Goal: Task Accomplishment & Management: Manage account settings

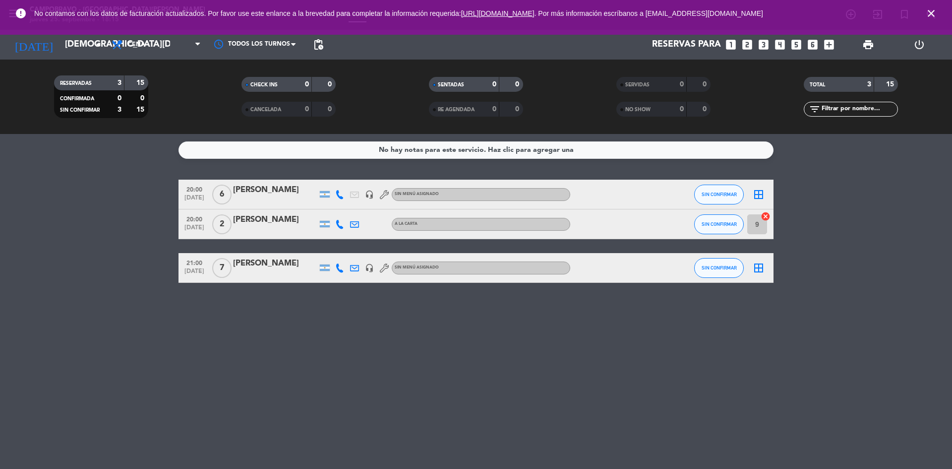
click at [932, 13] on icon "close" at bounding box center [931, 13] width 12 height 12
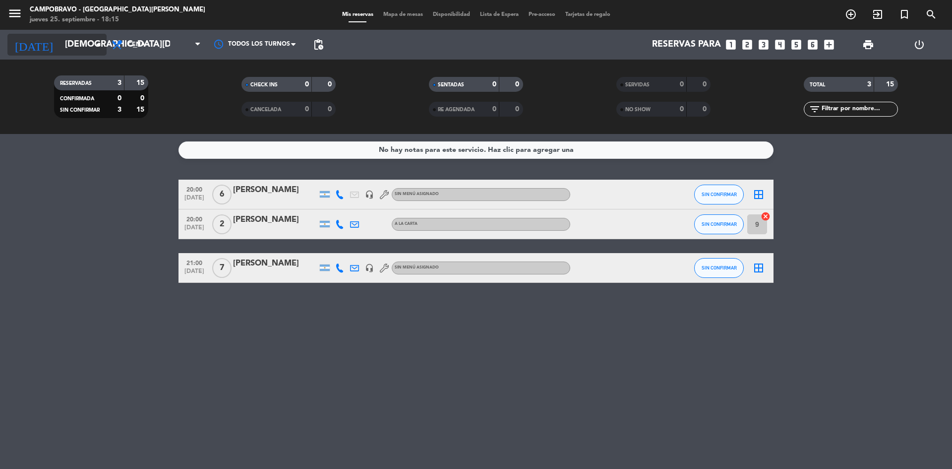
click at [98, 37] on input "[DEMOGRAPHIC_DATA][DATE]" at bounding box center [117, 45] width 115 height 20
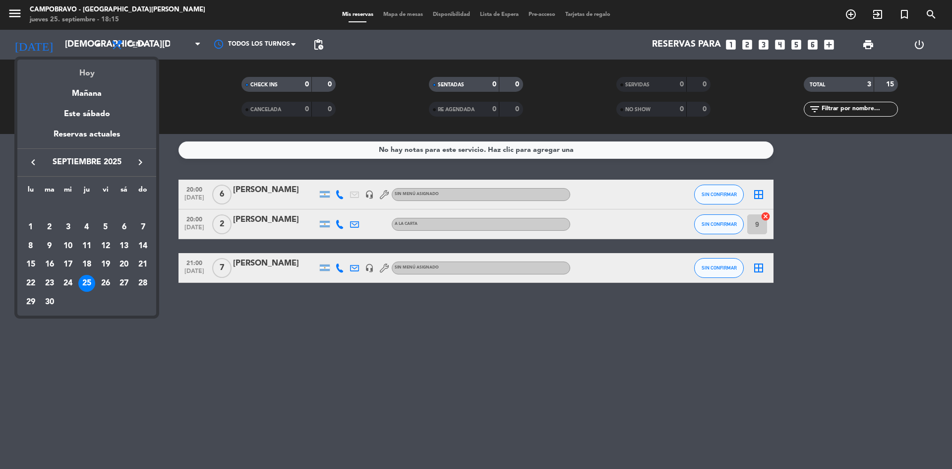
click at [99, 70] on div "Hoy" at bounding box center [86, 70] width 139 height 20
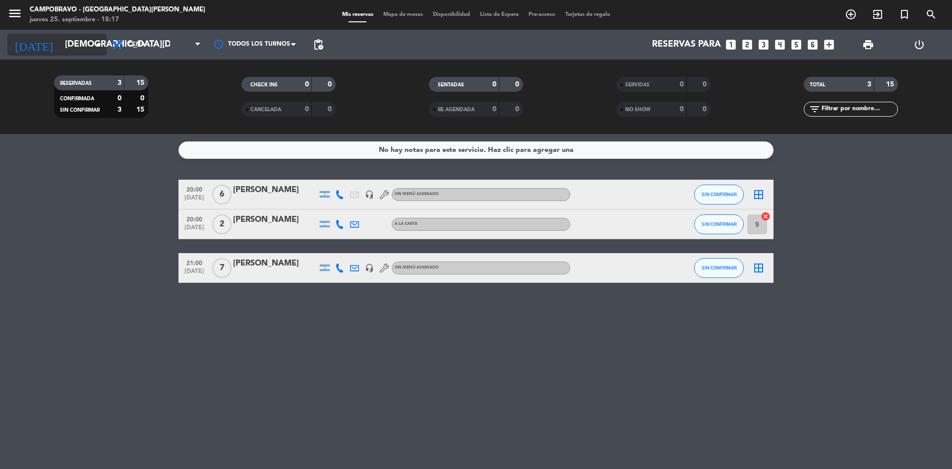
click at [81, 50] on input "[DEMOGRAPHIC_DATA][DATE]" at bounding box center [117, 45] width 115 height 20
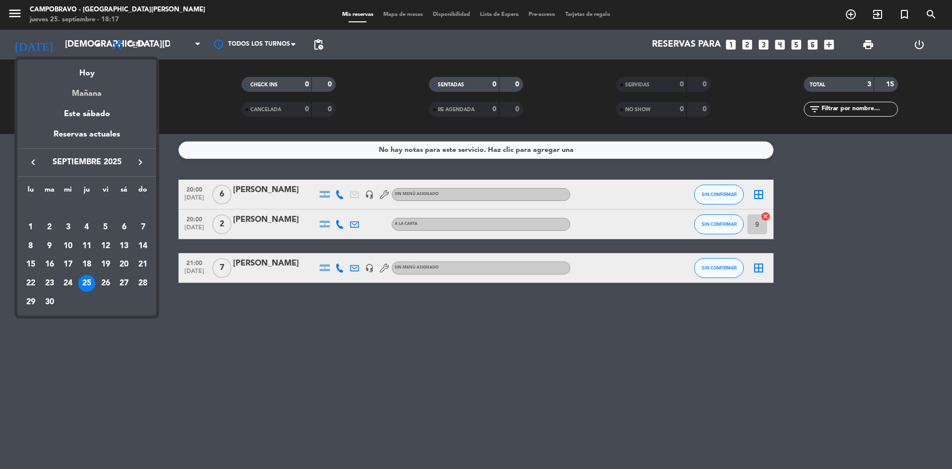
click at [86, 95] on div "Mañana" at bounding box center [86, 90] width 139 height 20
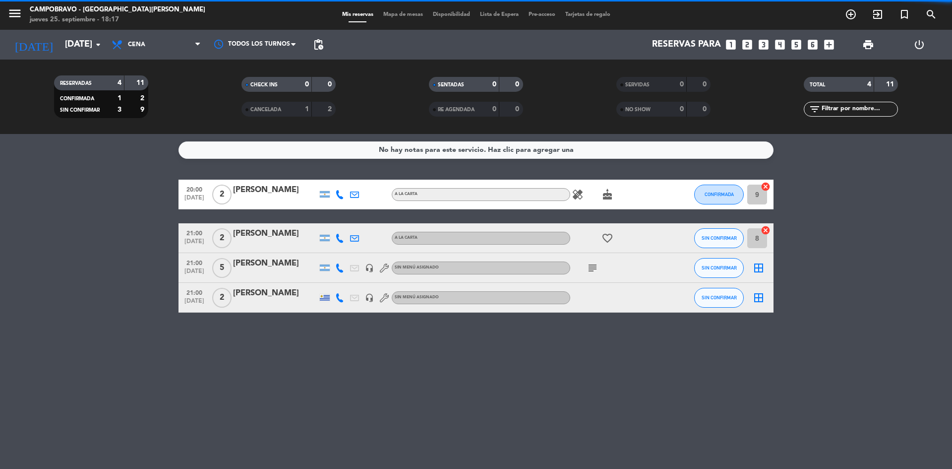
click at [164, 43] on span "Cena" at bounding box center [156, 45] width 99 height 22
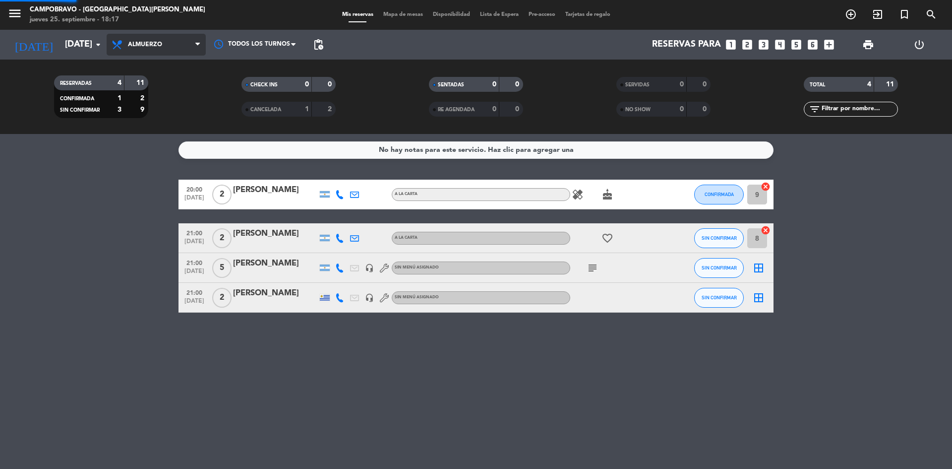
click at [156, 82] on div "menu Campobravo - [GEOGRAPHIC_DATA][PERSON_NAME] [DATE] 25. septiembre - 18:17 …" at bounding box center [476, 67] width 952 height 134
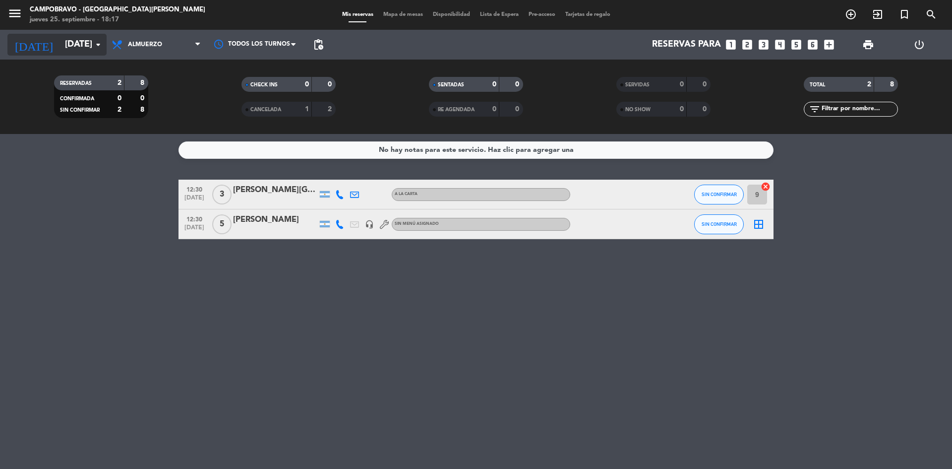
click at [98, 44] on icon "arrow_drop_down" at bounding box center [98, 45] width 12 height 12
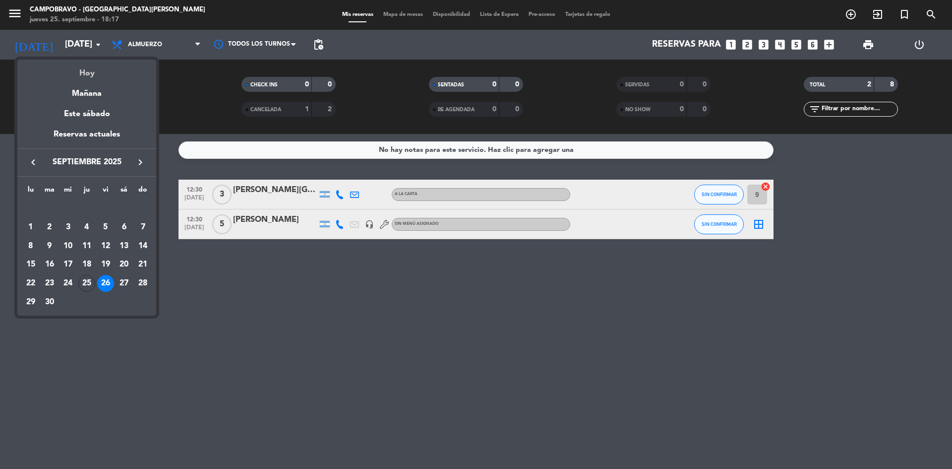
click at [92, 74] on div "Hoy" at bounding box center [86, 70] width 139 height 20
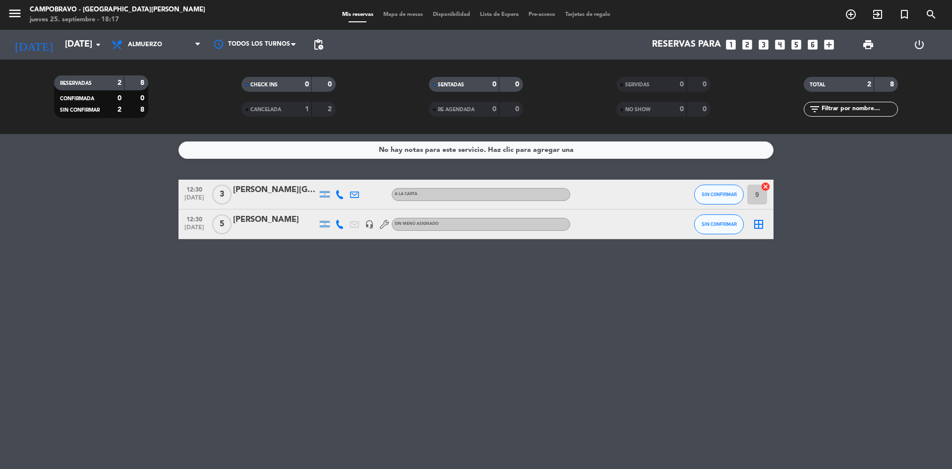
type input "[DEMOGRAPHIC_DATA][DATE]"
click at [160, 54] on span "Almuerzo" at bounding box center [156, 45] width 99 height 22
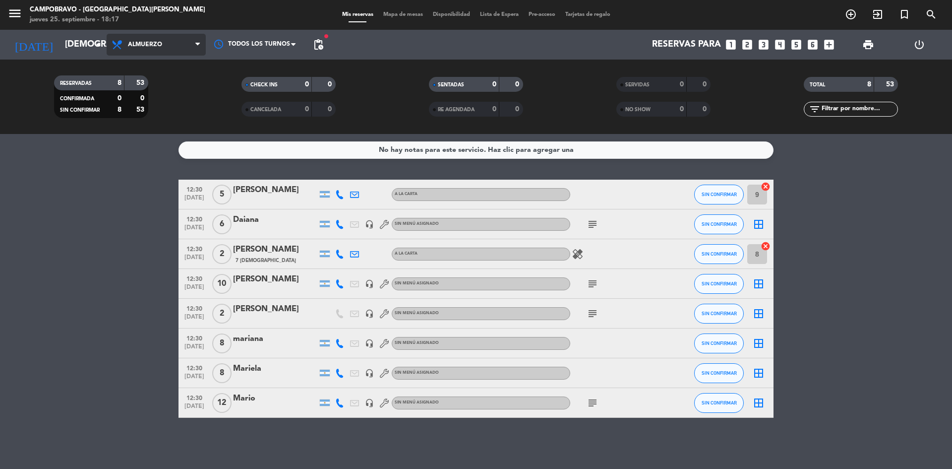
click at [167, 41] on span "Almuerzo" at bounding box center [156, 45] width 99 height 22
click at [164, 111] on div "menu Campobravo - [GEOGRAPHIC_DATA][PERSON_NAME] [DATE] 25. septiembre - 18:17 …" at bounding box center [476, 67] width 952 height 134
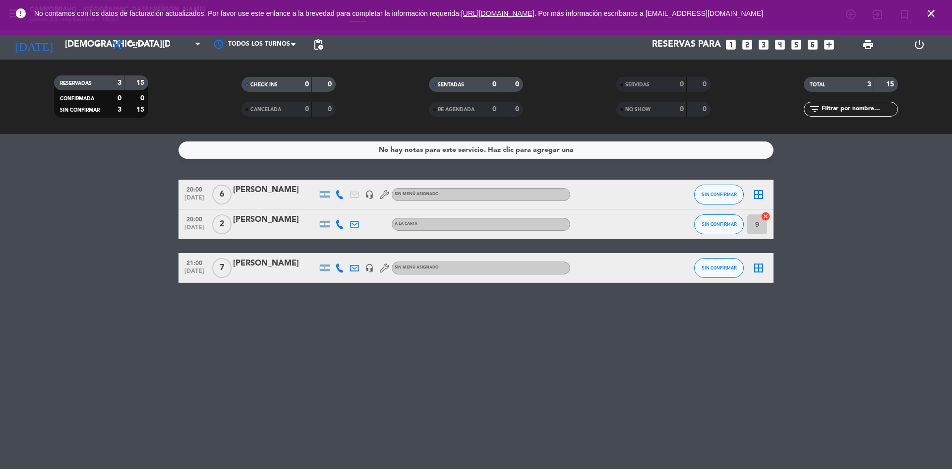
click at [243, 329] on div "No hay notas para este servicio. Haz clic para agregar una 20:00 [DATE] 6 [PERS…" at bounding box center [476, 301] width 952 height 335
